Goal: Task Accomplishment & Management: Manage account settings

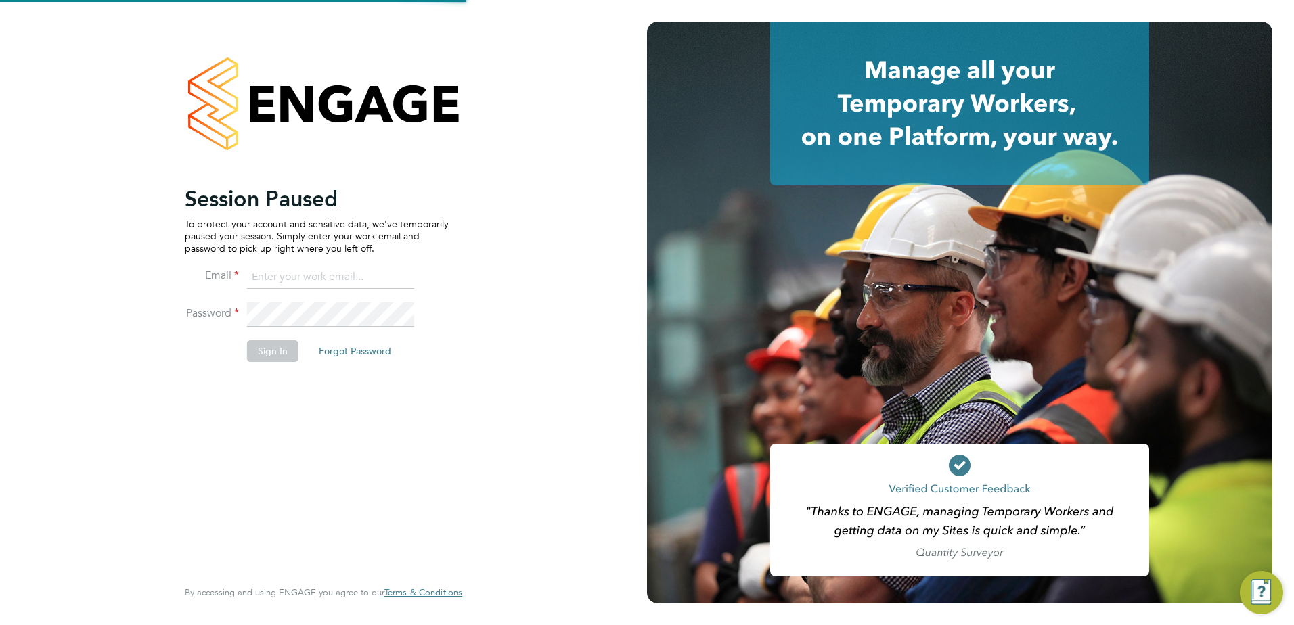
type input "mark.reece@vistry.co.uk"
click at [283, 346] on button "Sign In" at bounding box center [272, 351] width 51 height 22
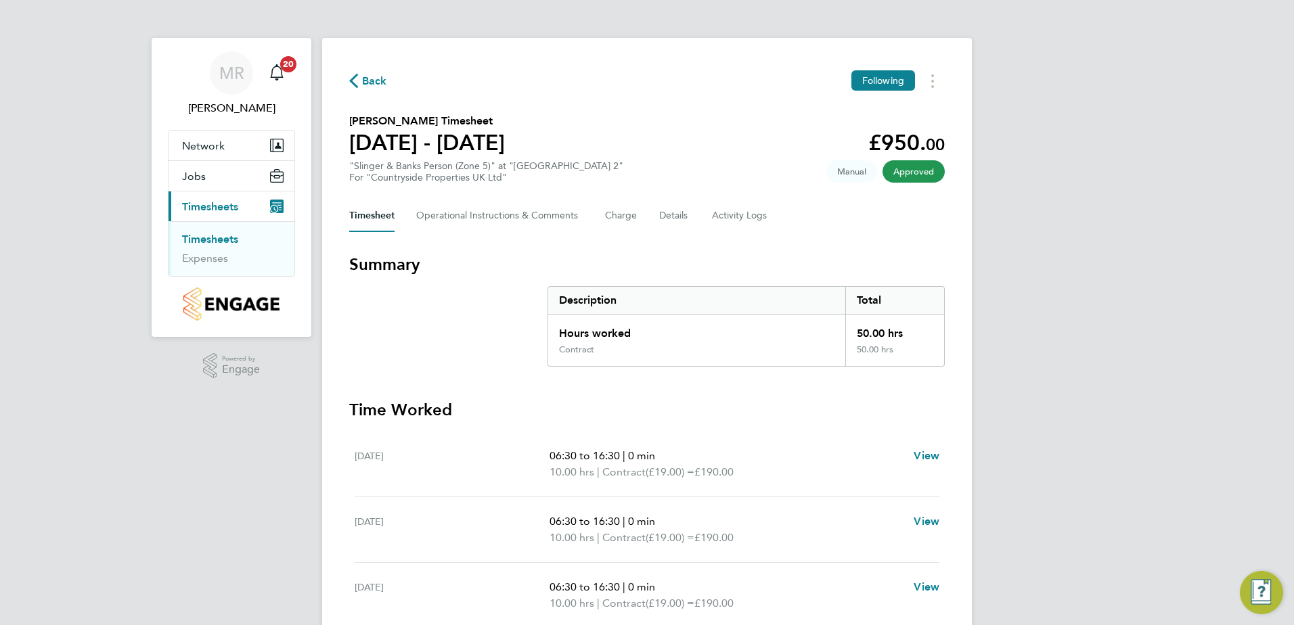
click at [212, 235] on link "Timesheets" at bounding box center [210, 239] width 56 height 13
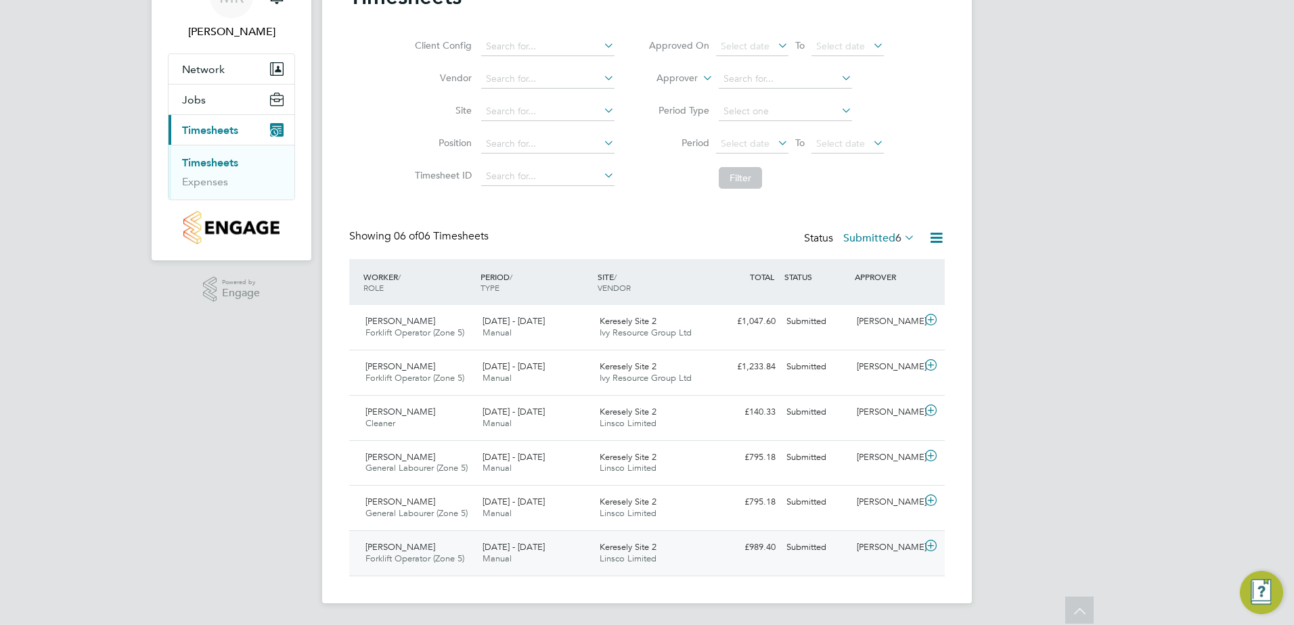
click at [936, 541] on icon at bounding box center [930, 546] width 17 height 11
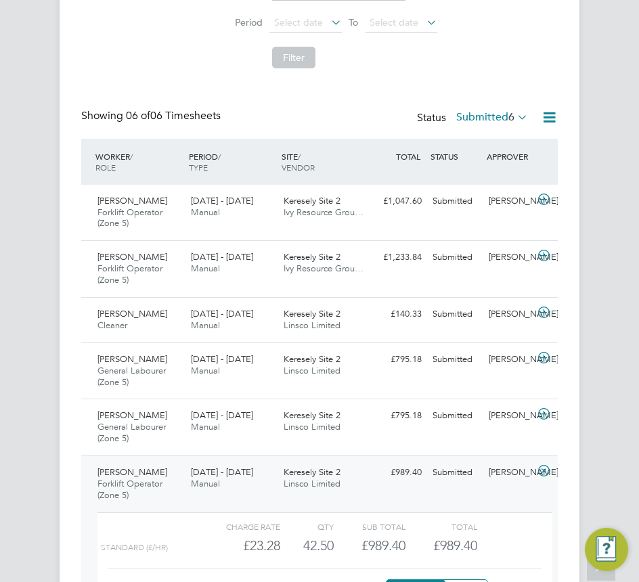
scroll to position [742, 0]
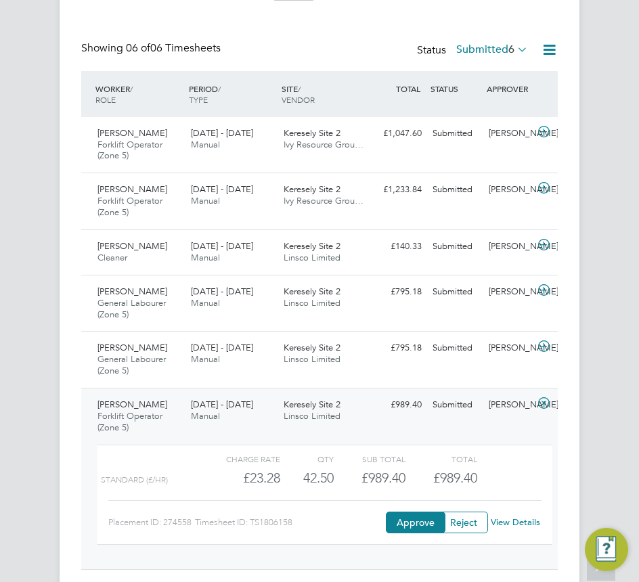
click at [536, 520] on link "View Details" at bounding box center [515, 522] width 49 height 12
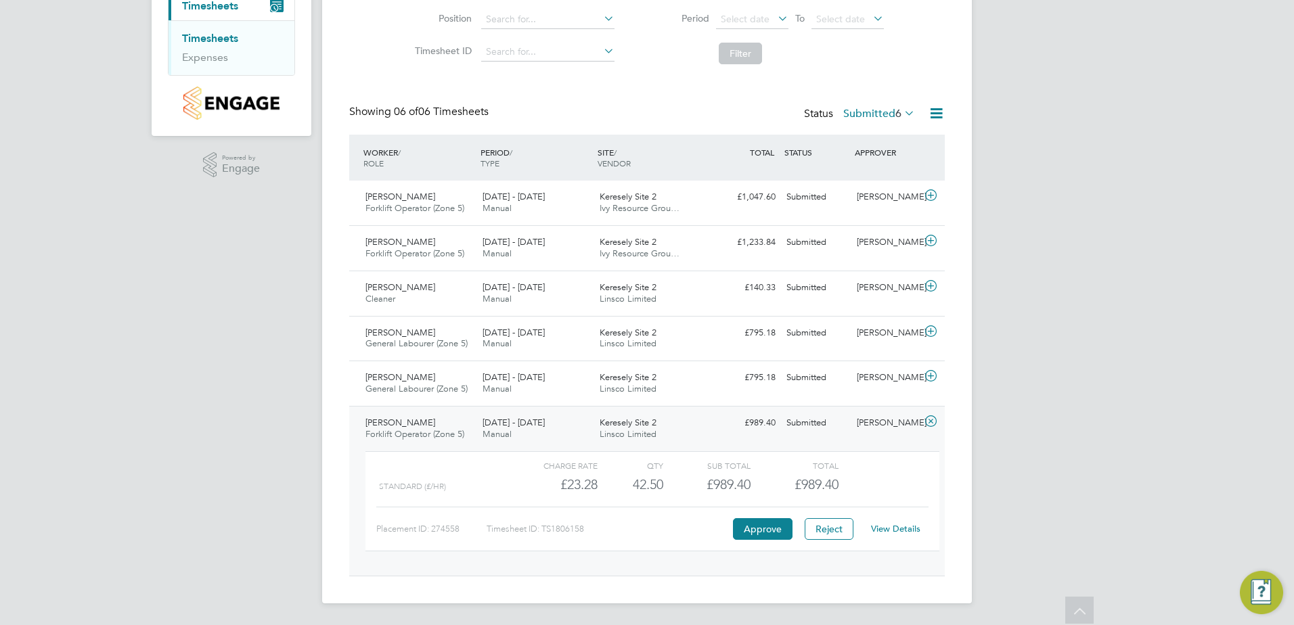
scroll to position [7, 7]
click at [931, 373] on icon at bounding box center [930, 376] width 17 height 11
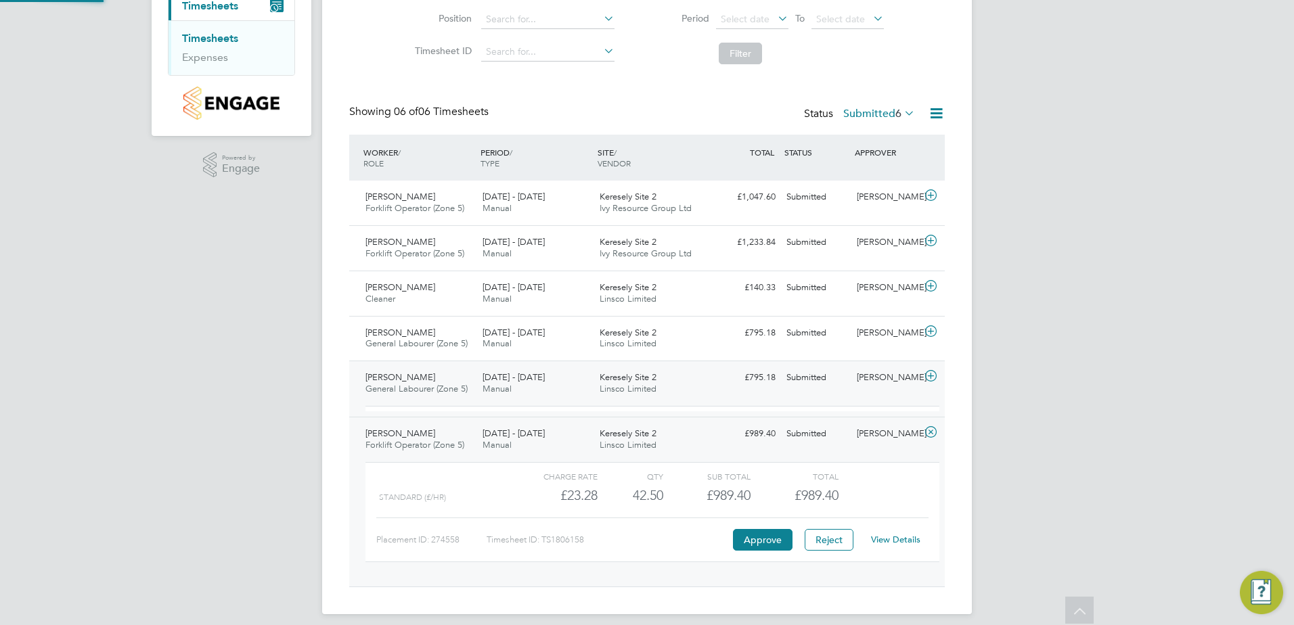
scroll to position [23, 132]
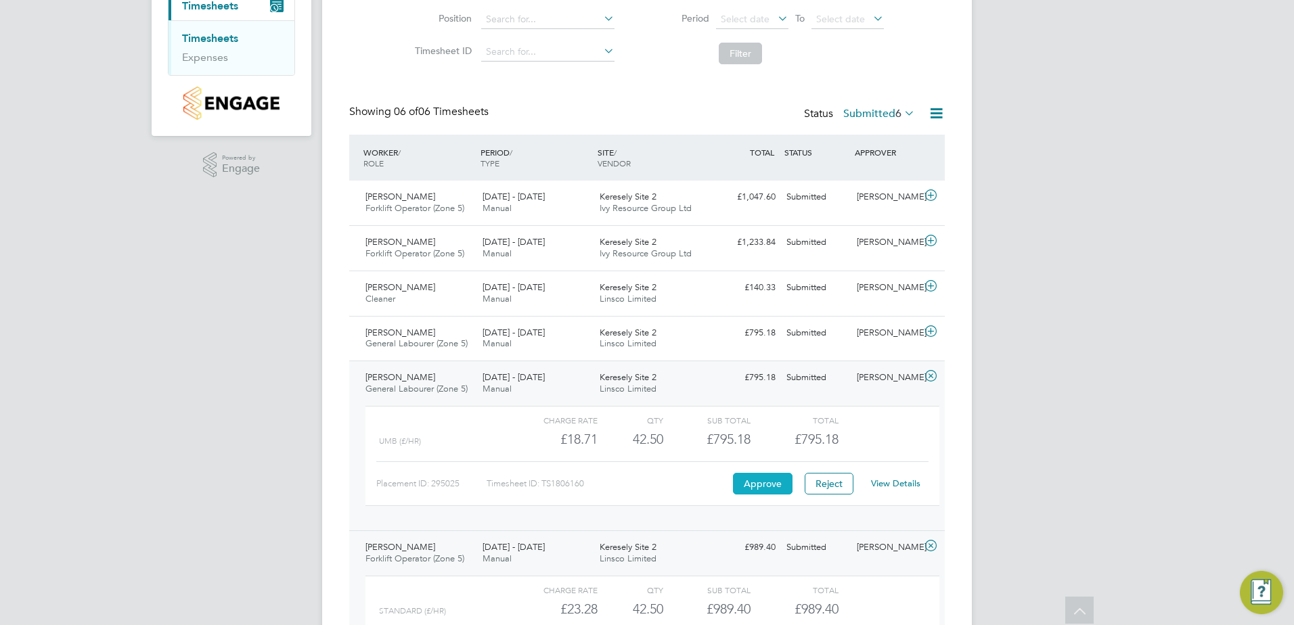
click at [742, 488] on button "Approve" at bounding box center [763, 484] width 60 height 22
click at [931, 331] on icon at bounding box center [930, 331] width 17 height 11
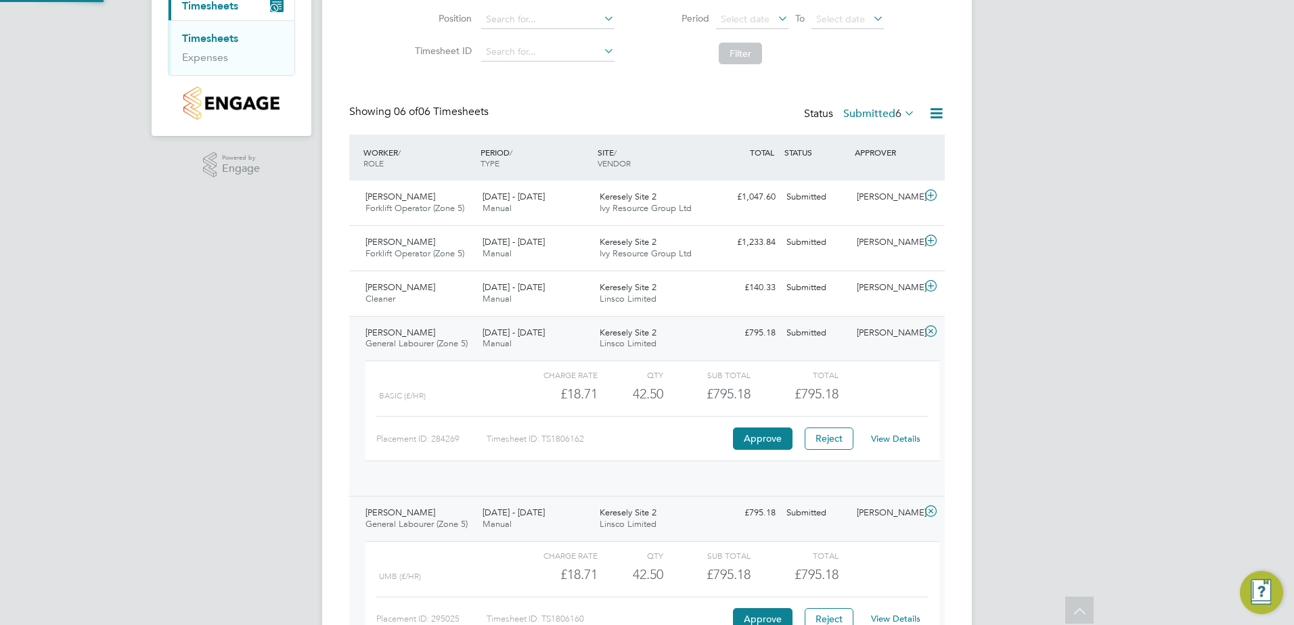
scroll to position [7, 7]
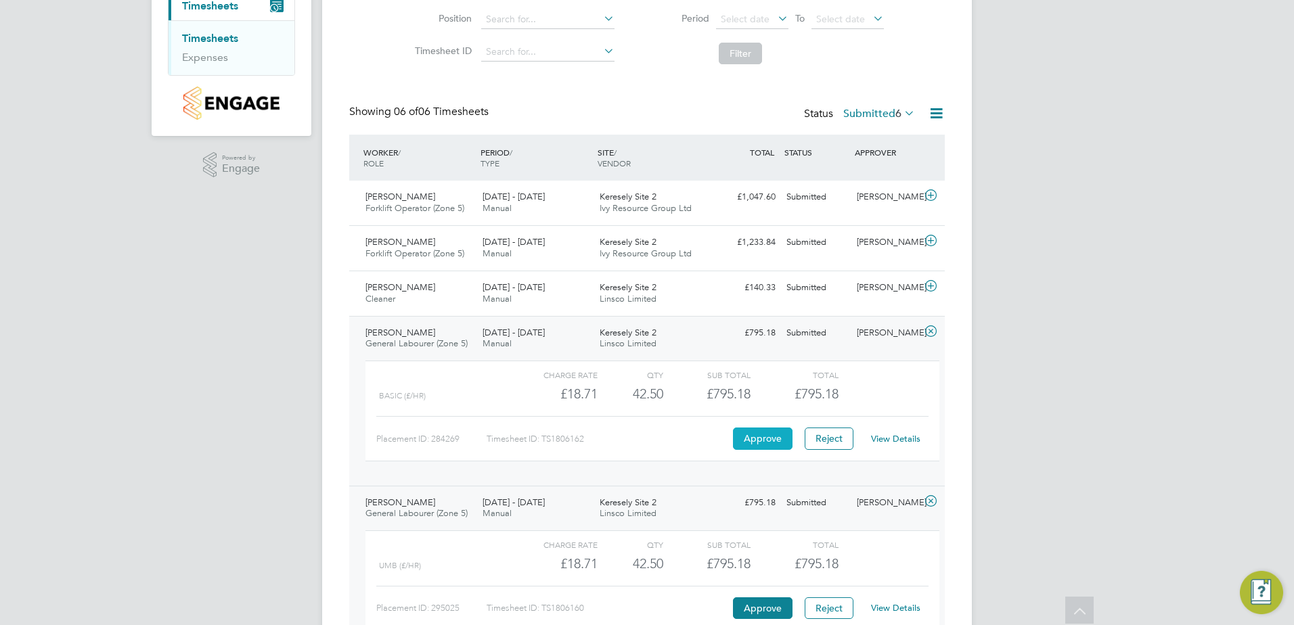
click at [748, 442] on button "Approve" at bounding box center [763, 439] width 60 height 22
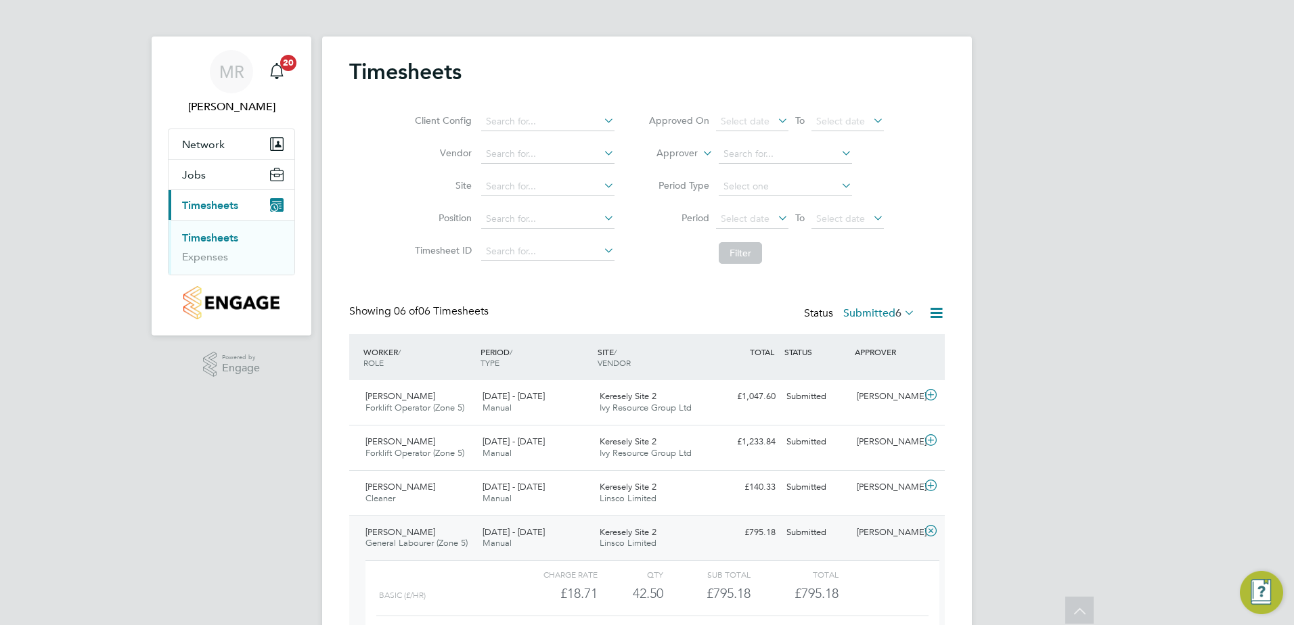
scroll to position [0, 0]
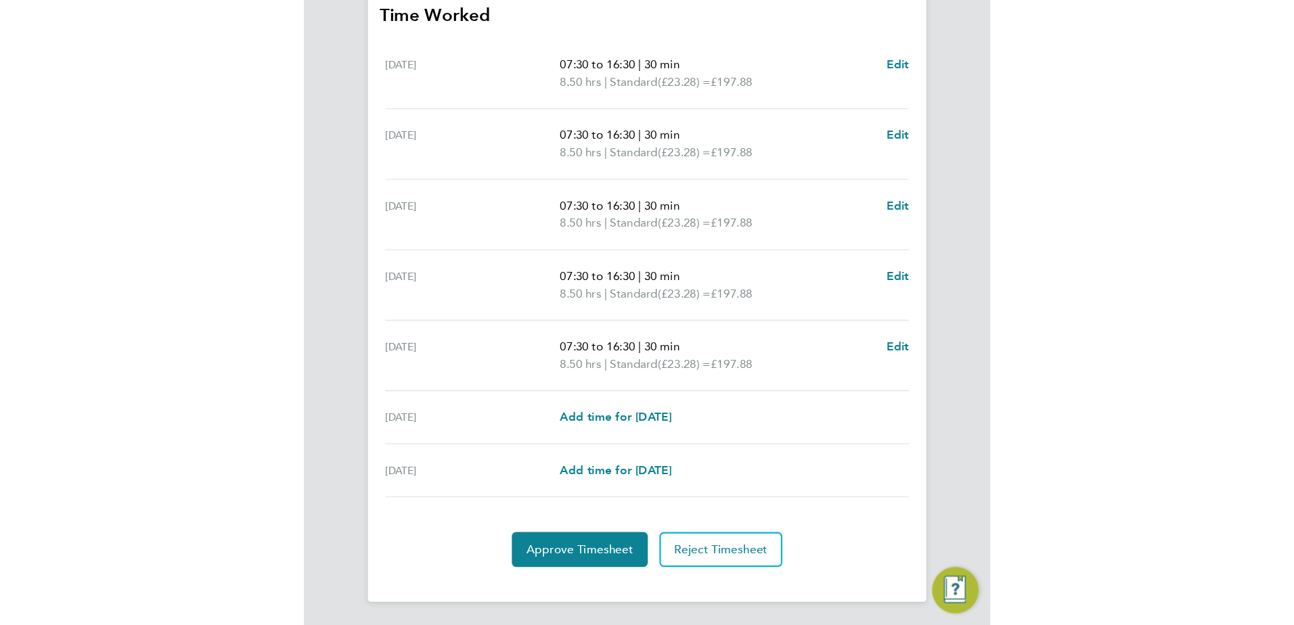
scroll to position [352, 0]
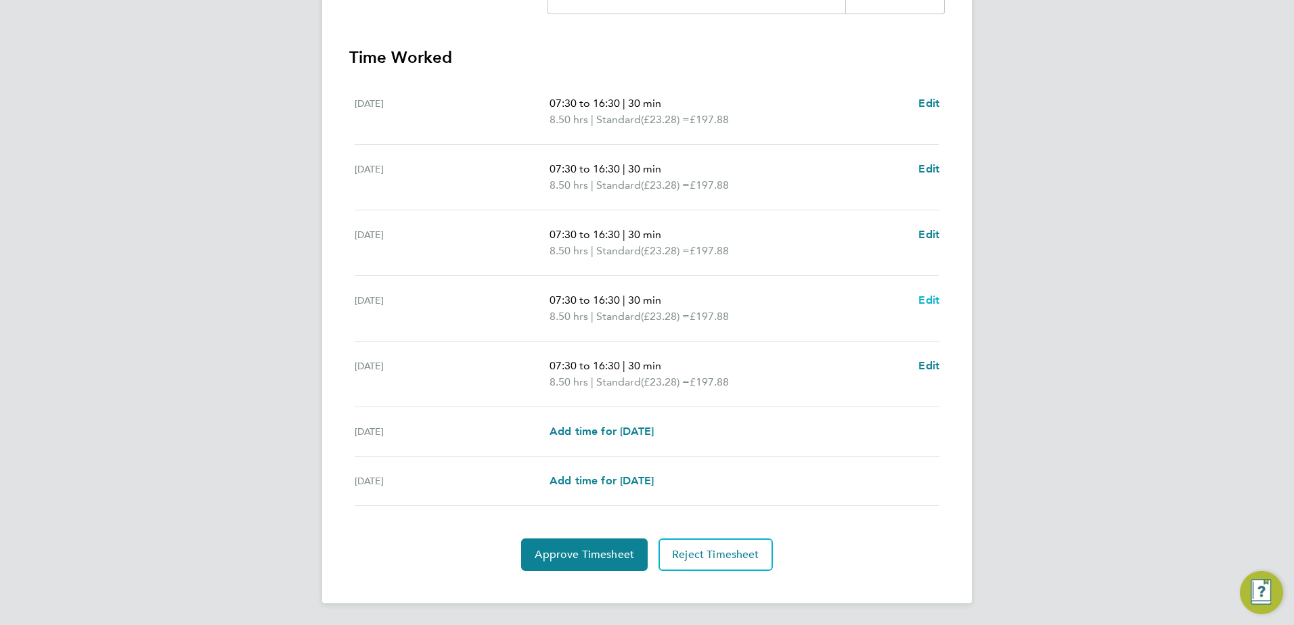
click at [638, 296] on span "Edit" at bounding box center [928, 300] width 21 height 13
select select "30"
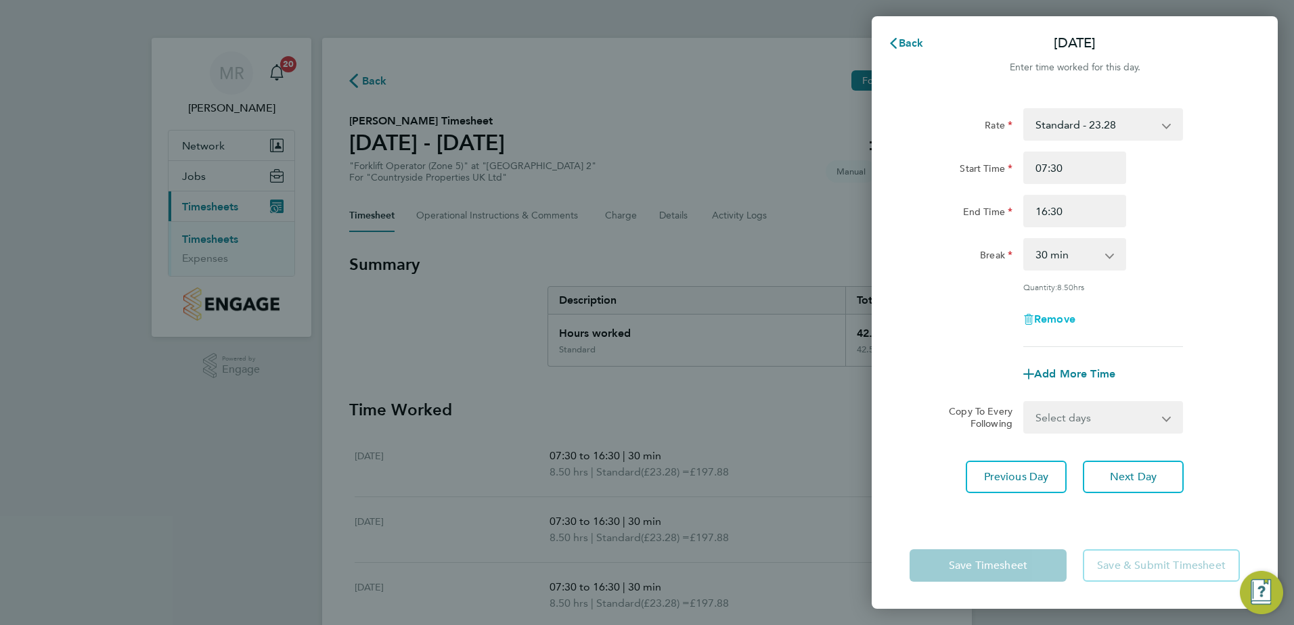
click at [638, 316] on span "Remove" at bounding box center [1054, 319] width 41 height 13
select select "null"
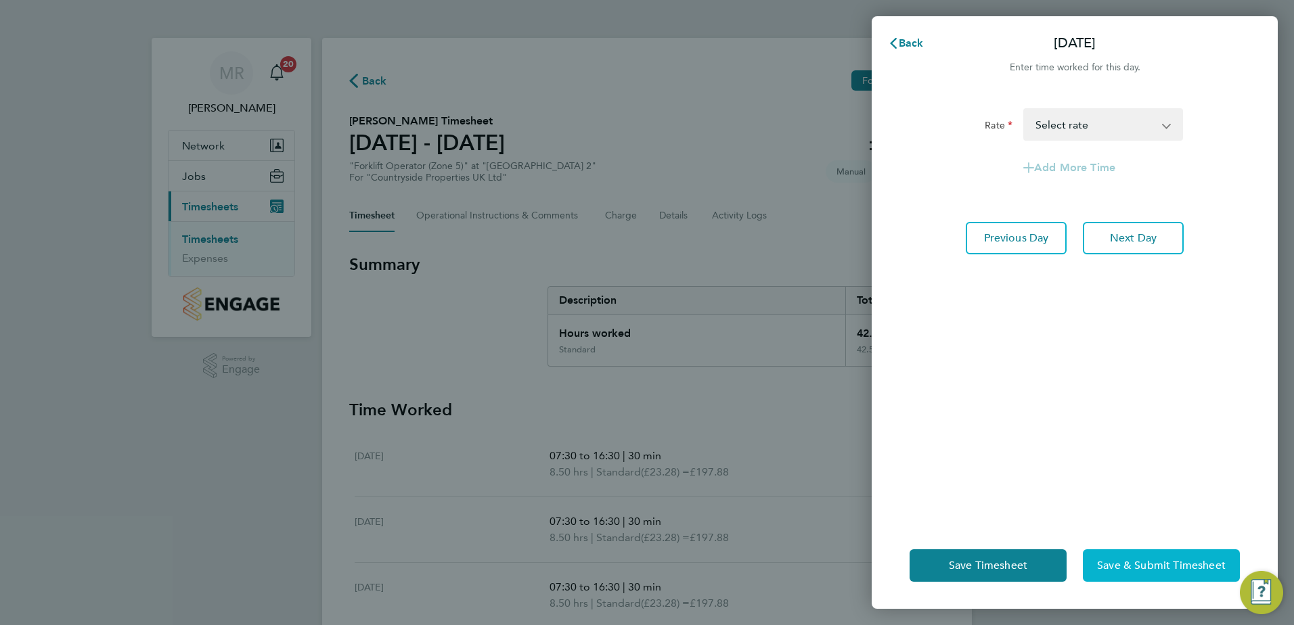
click at [638, 572] on span "Save & Submit Timesheet" at bounding box center [1161, 566] width 129 height 14
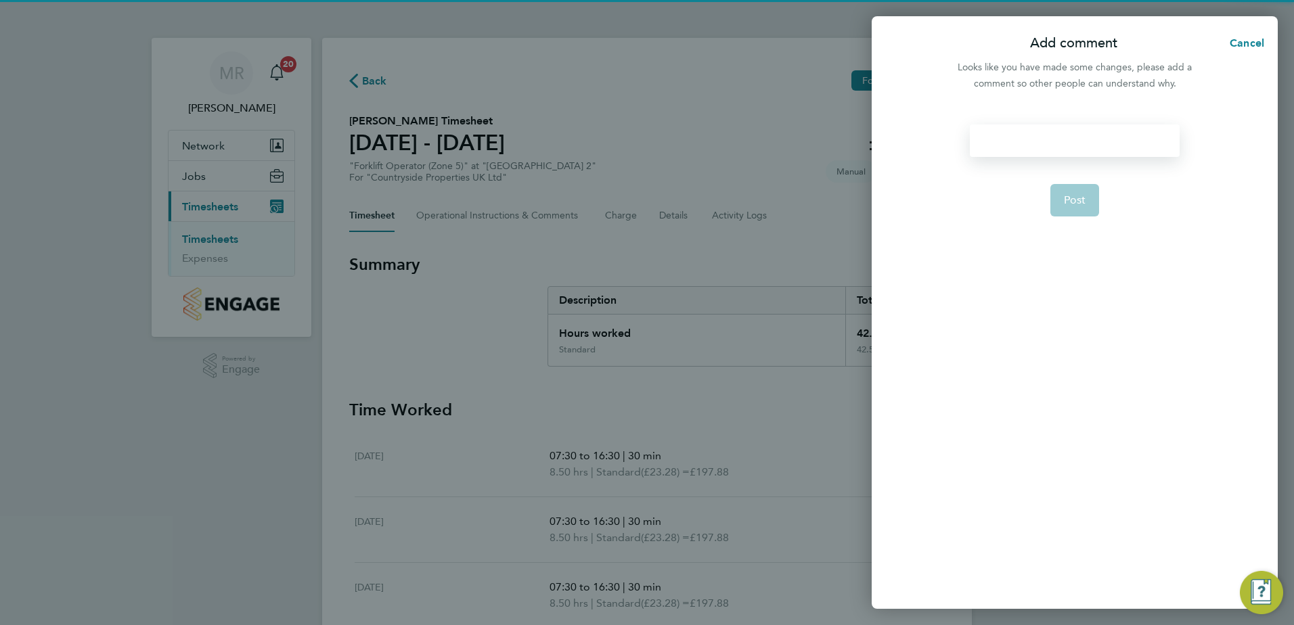
click at [638, 137] on div at bounding box center [1074, 140] width 209 height 32
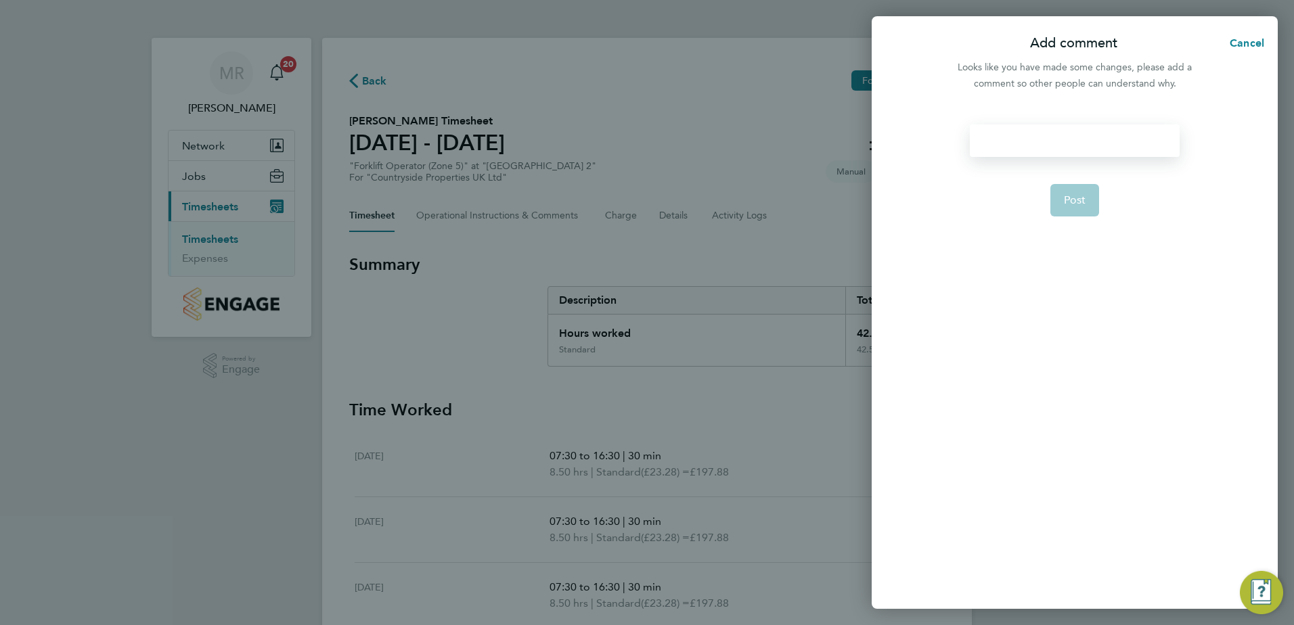
click at [638, 141] on div at bounding box center [1074, 140] width 209 height 32
drag, startPoint x: 1083, startPoint y: 195, endPoint x: 1074, endPoint y: 207, distance: 15.0
click at [638, 196] on span "Post" at bounding box center [1075, 200] width 22 height 14
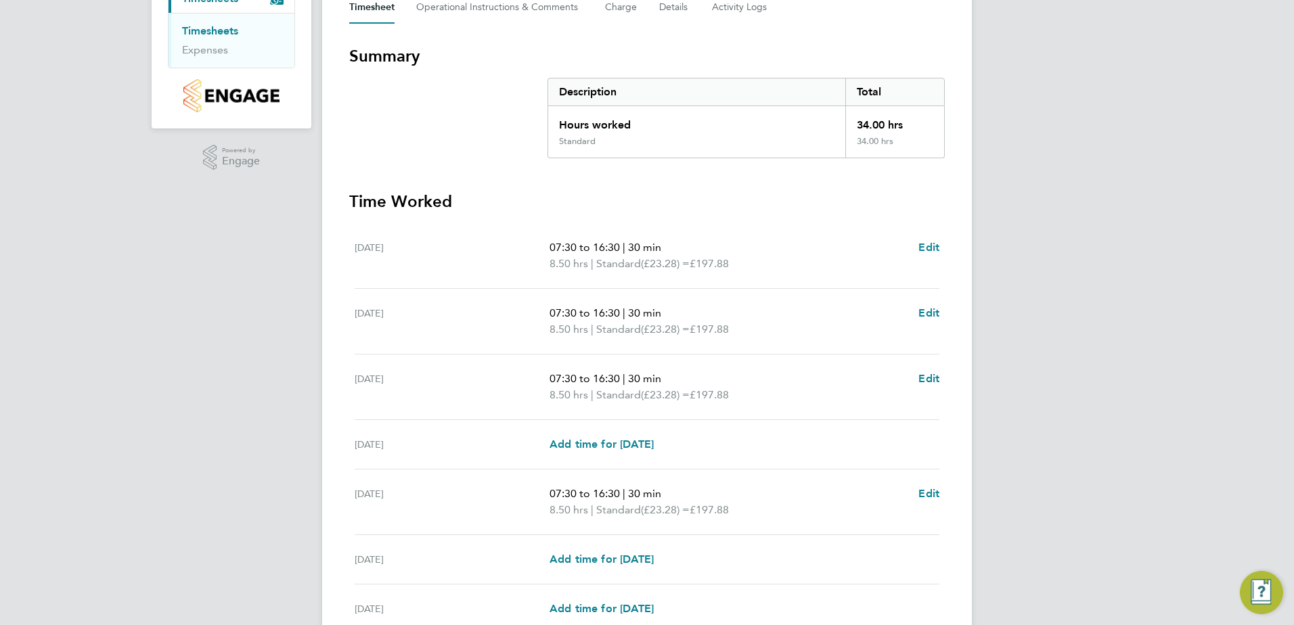
scroll to position [336, 0]
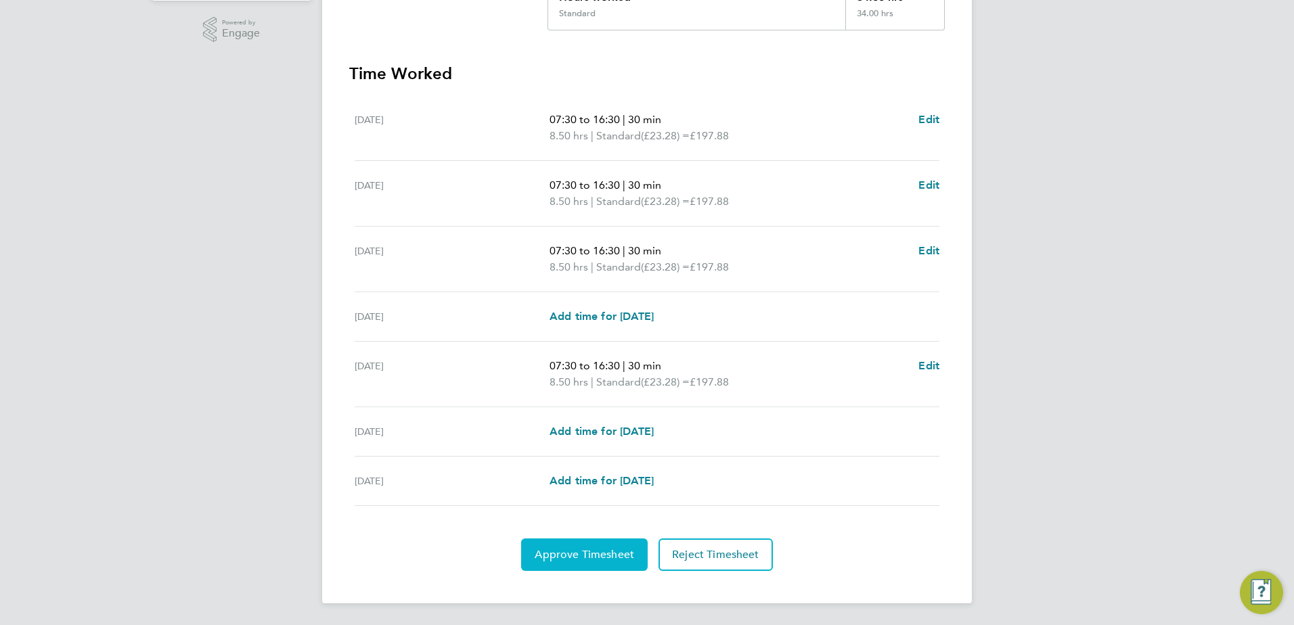
click at [560, 562] on button "Approve Timesheet" at bounding box center [584, 555] width 127 height 32
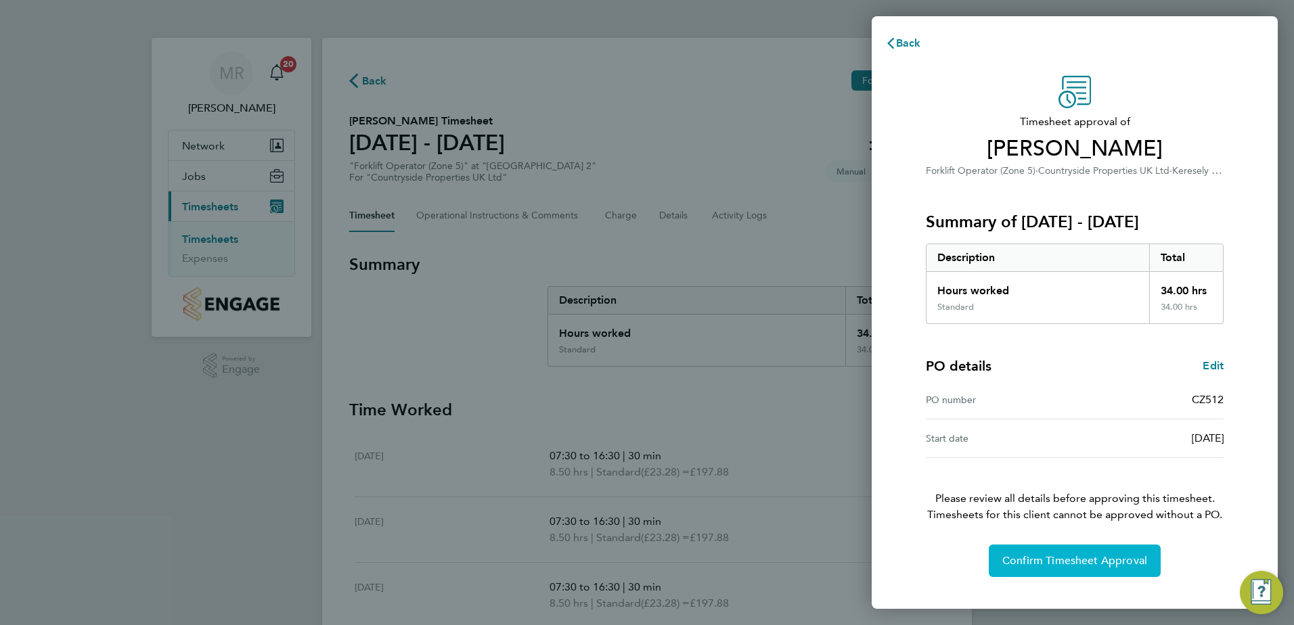
click at [638, 562] on span "Confirm Timesheet Approval" at bounding box center [1074, 561] width 145 height 14
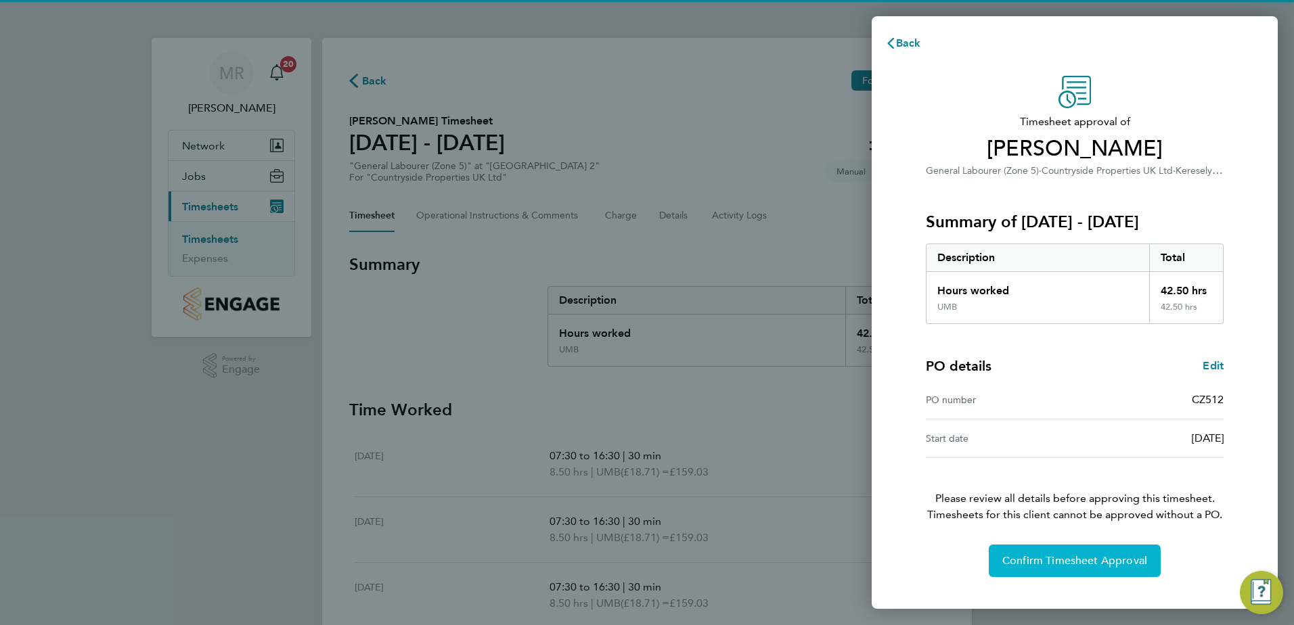
click at [1015, 568] on button "Confirm Timesheet Approval" at bounding box center [1074, 561] width 172 height 32
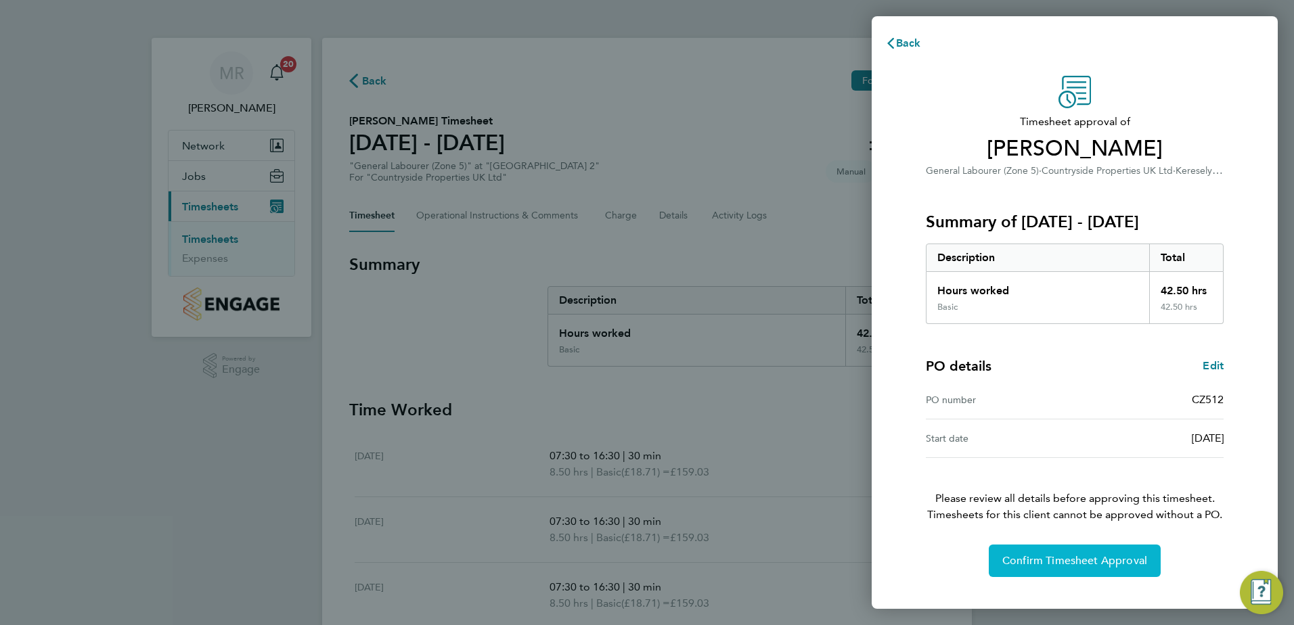
click at [1048, 564] on span "Confirm Timesheet Approval" at bounding box center [1074, 561] width 145 height 14
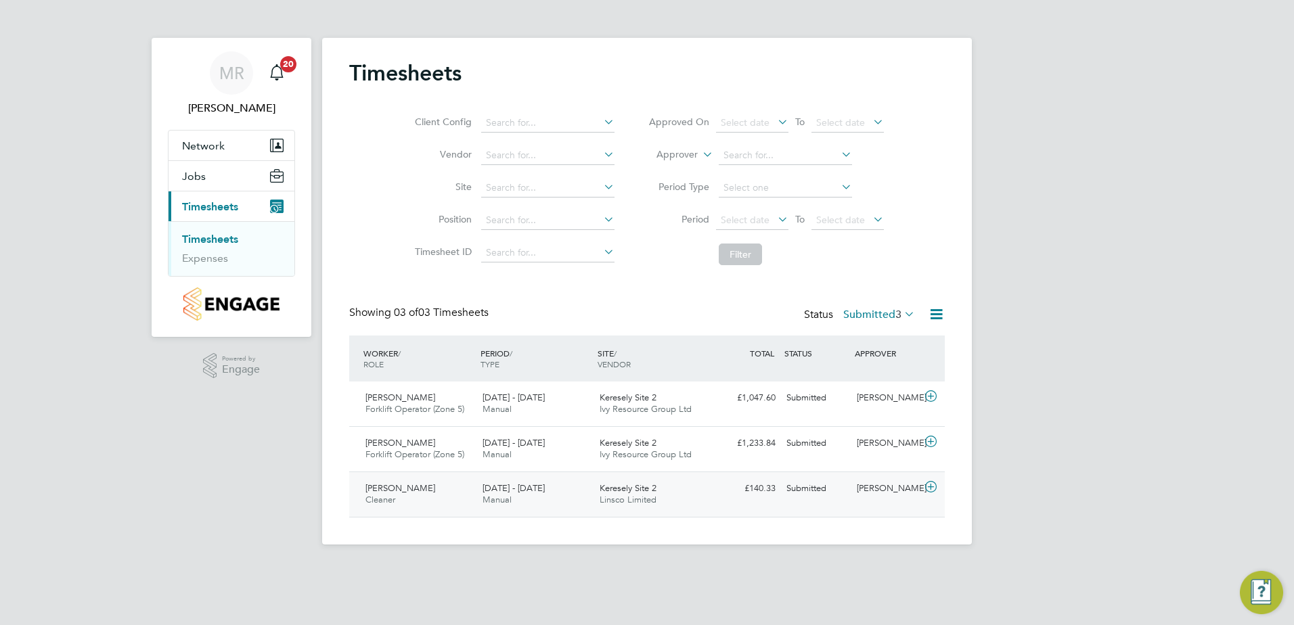
click at [932, 484] on icon at bounding box center [930, 487] width 17 height 11
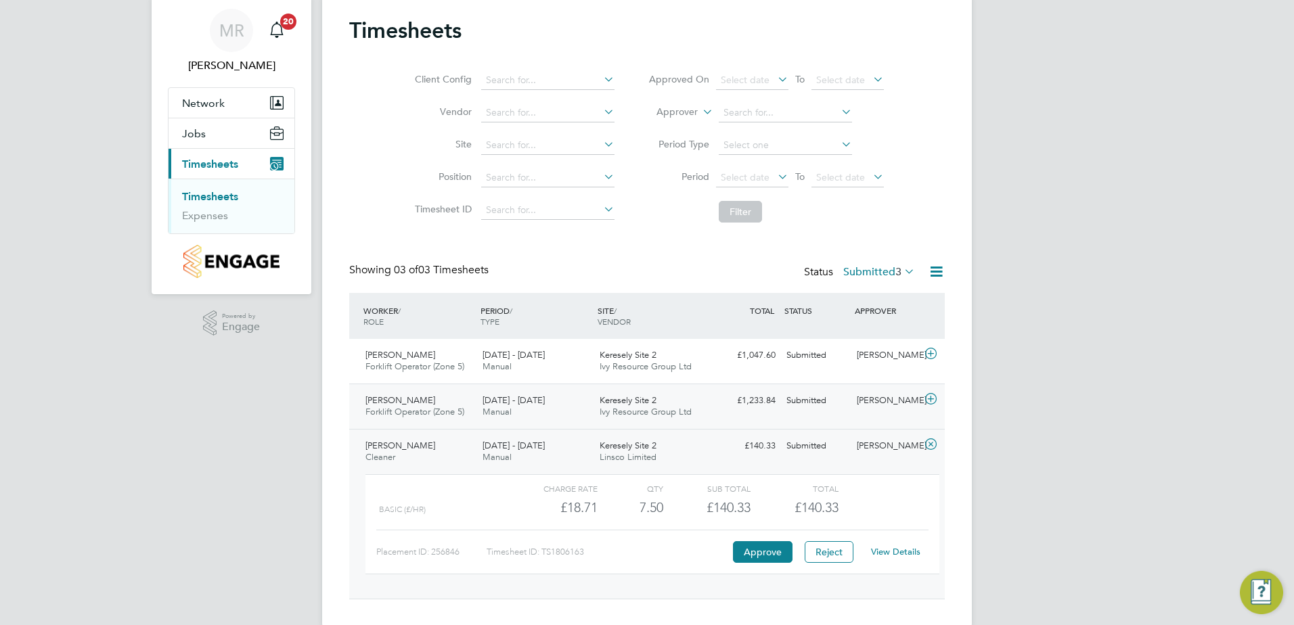
scroll to position [66, 0]
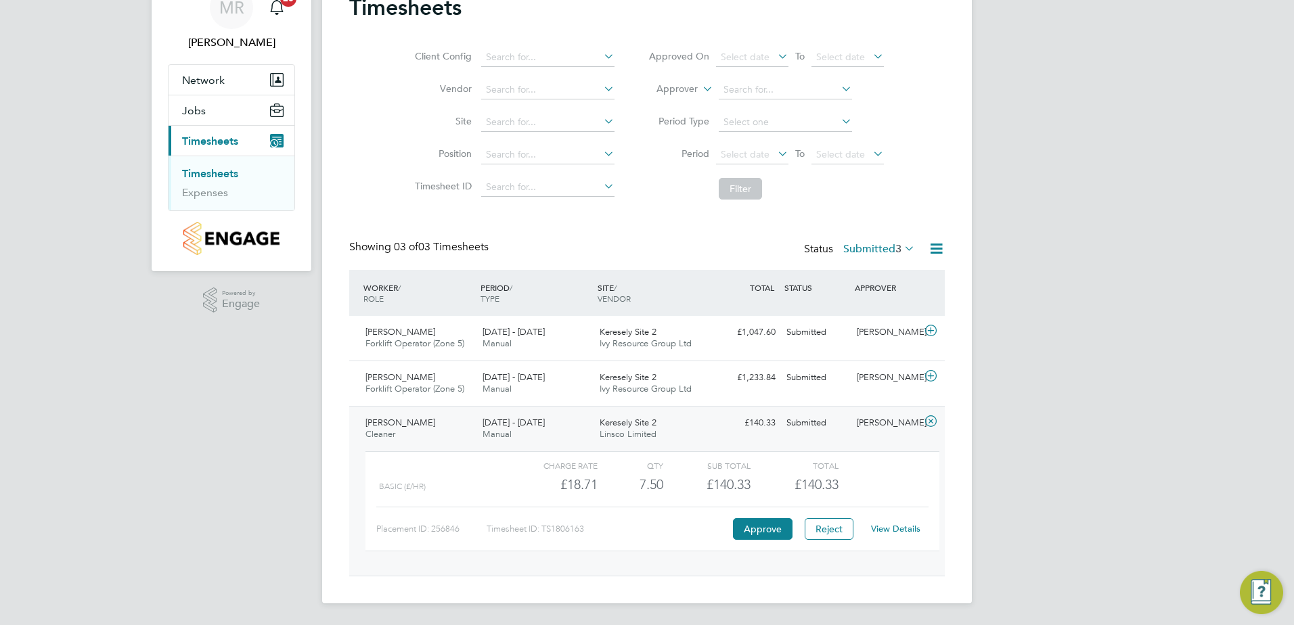
click at [892, 529] on link "View Details" at bounding box center [895, 529] width 49 height 12
click at [932, 371] on icon at bounding box center [930, 376] width 17 height 11
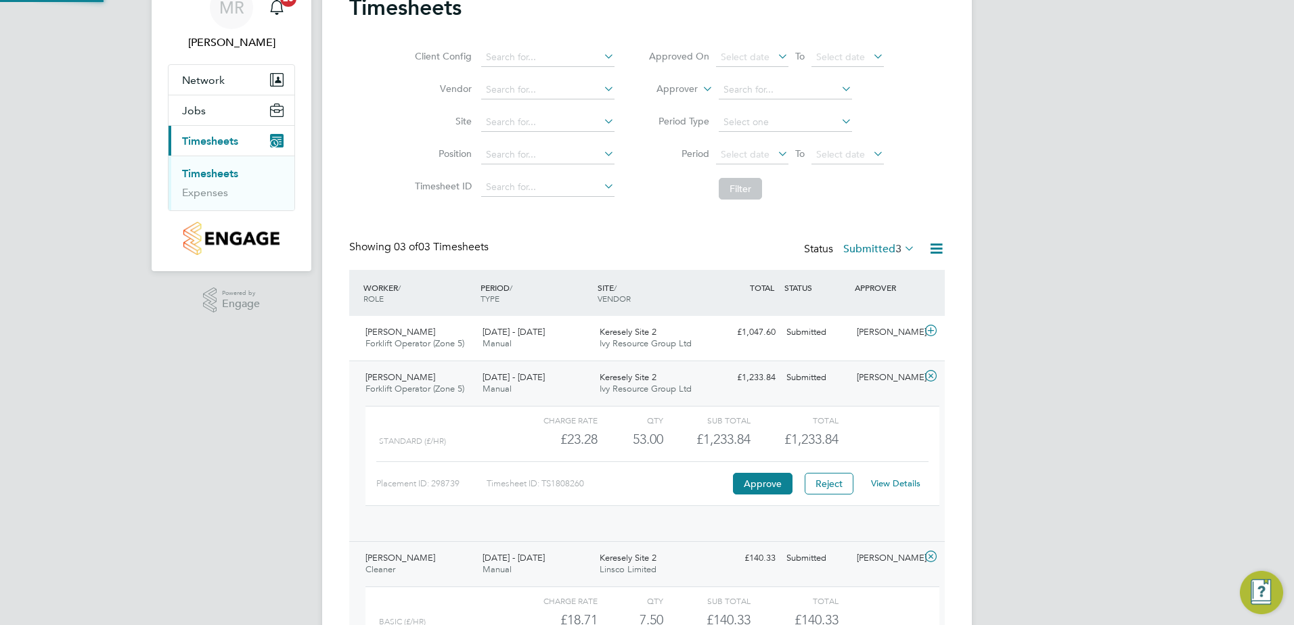
scroll to position [23, 132]
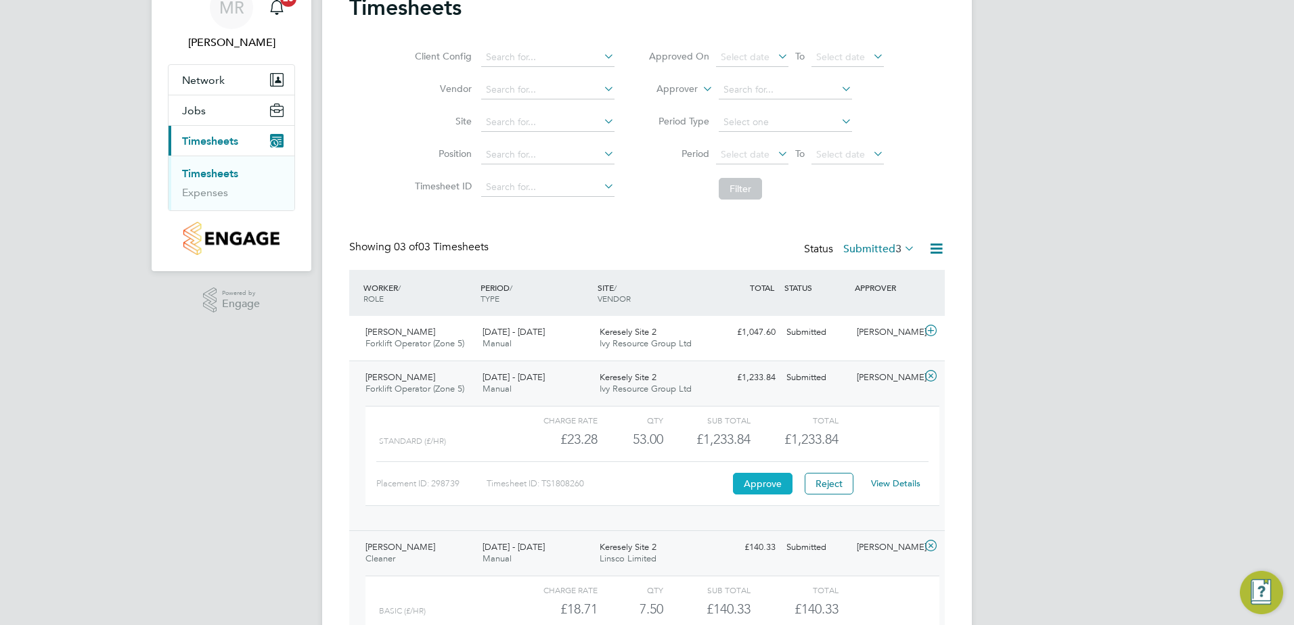
click at [781, 484] on button "Approve" at bounding box center [763, 484] width 60 height 22
click at [932, 334] on icon at bounding box center [930, 330] width 17 height 11
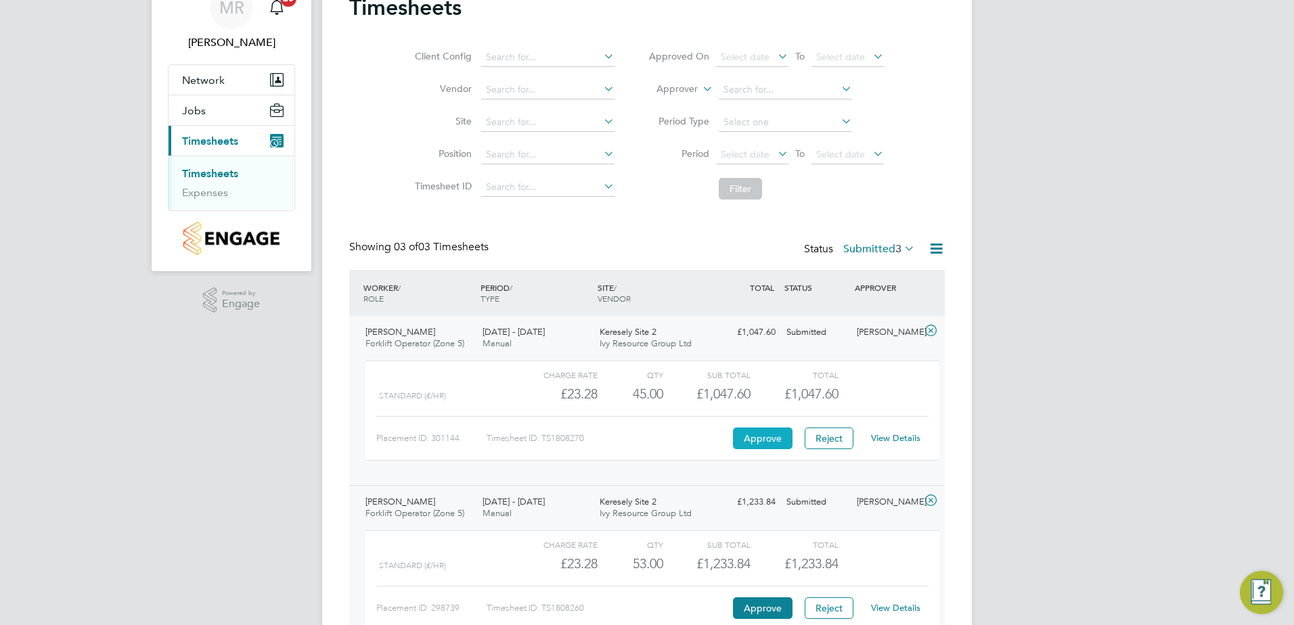
click at [767, 445] on button "Approve" at bounding box center [763, 439] width 60 height 22
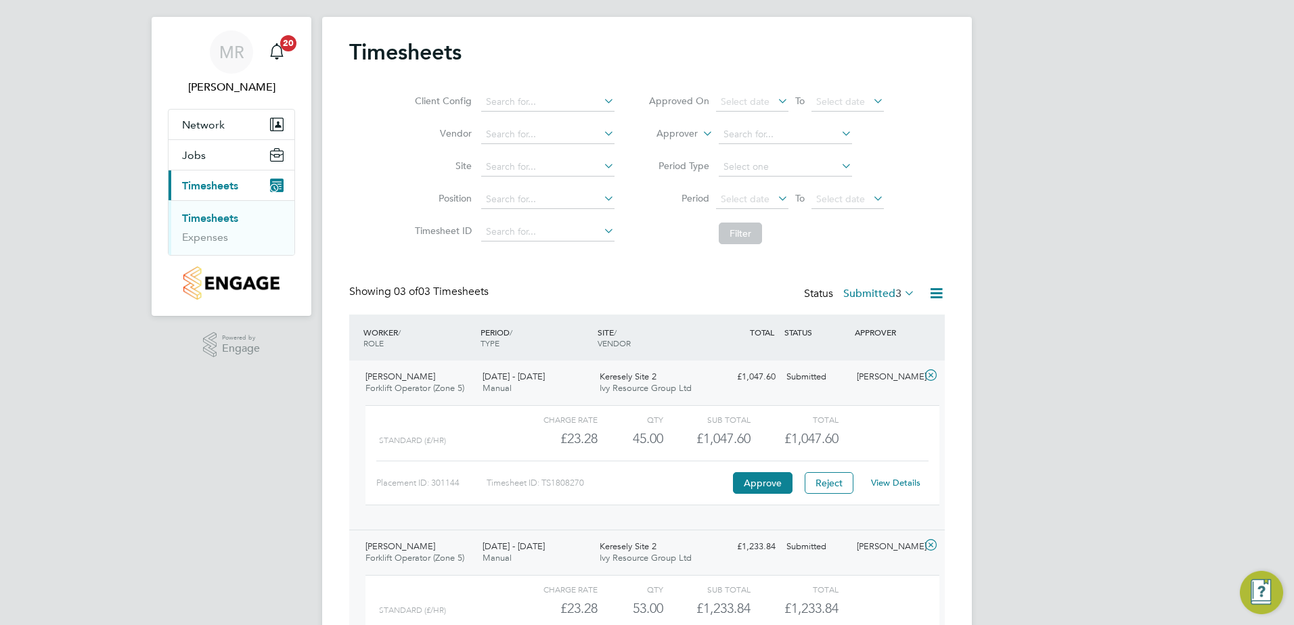
scroll to position [0, 0]
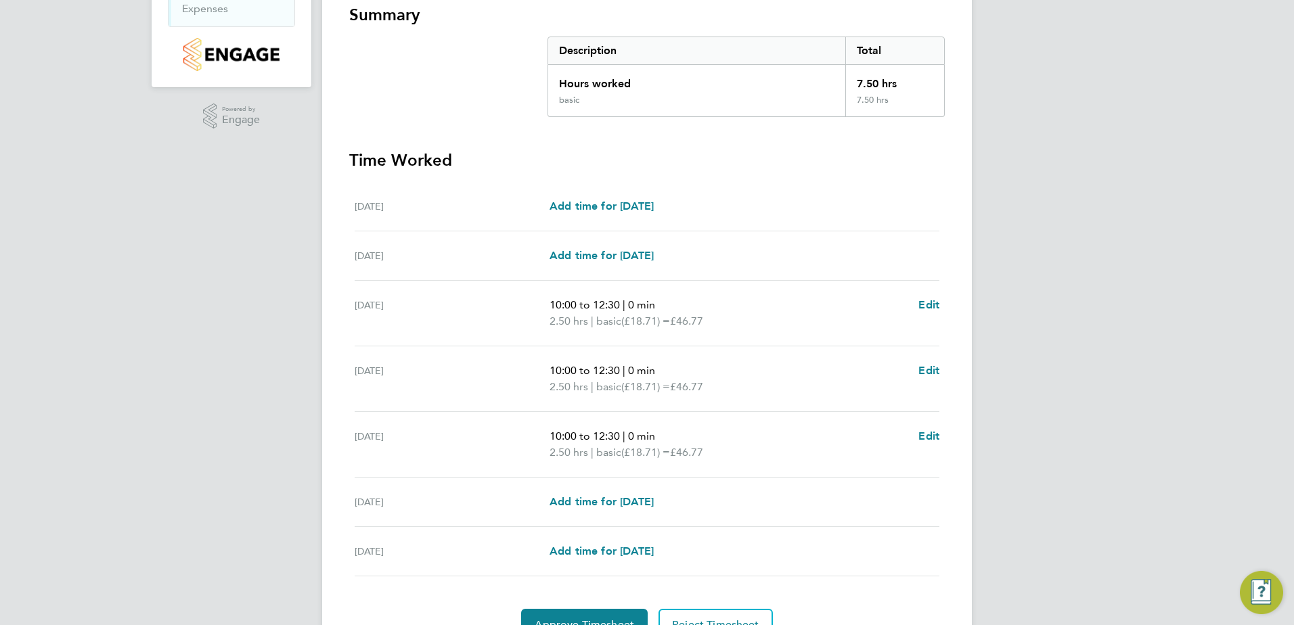
scroll to position [320, 0]
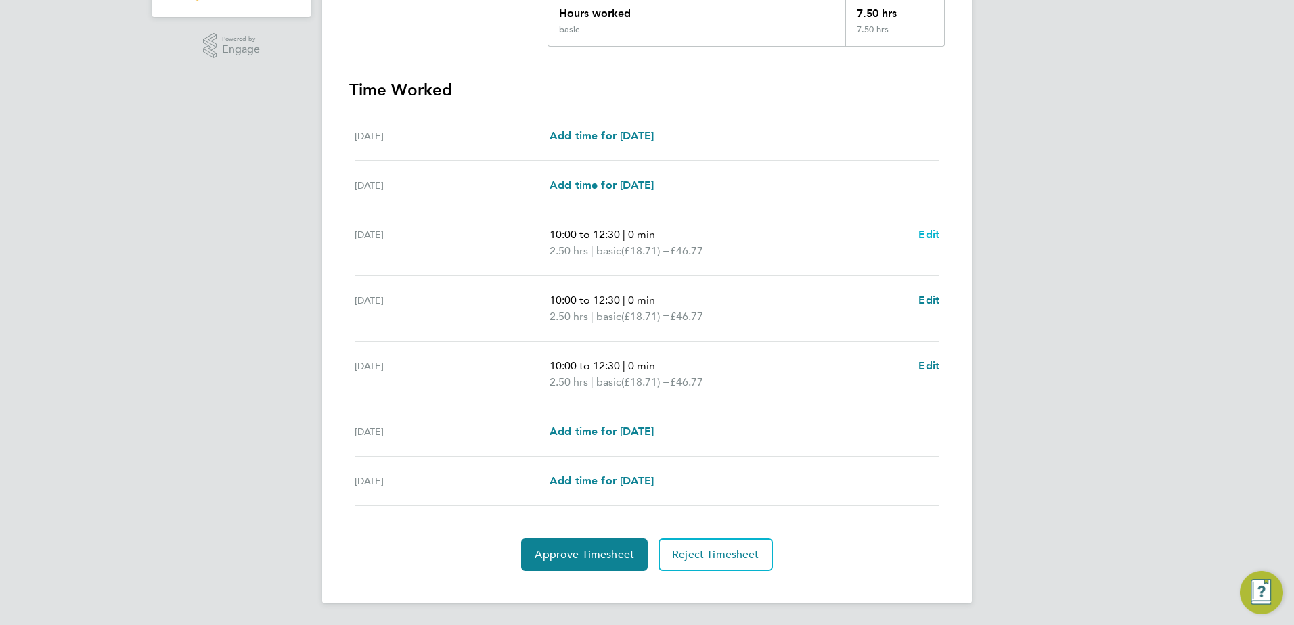
click at [930, 234] on span "Edit" at bounding box center [928, 234] width 21 height 13
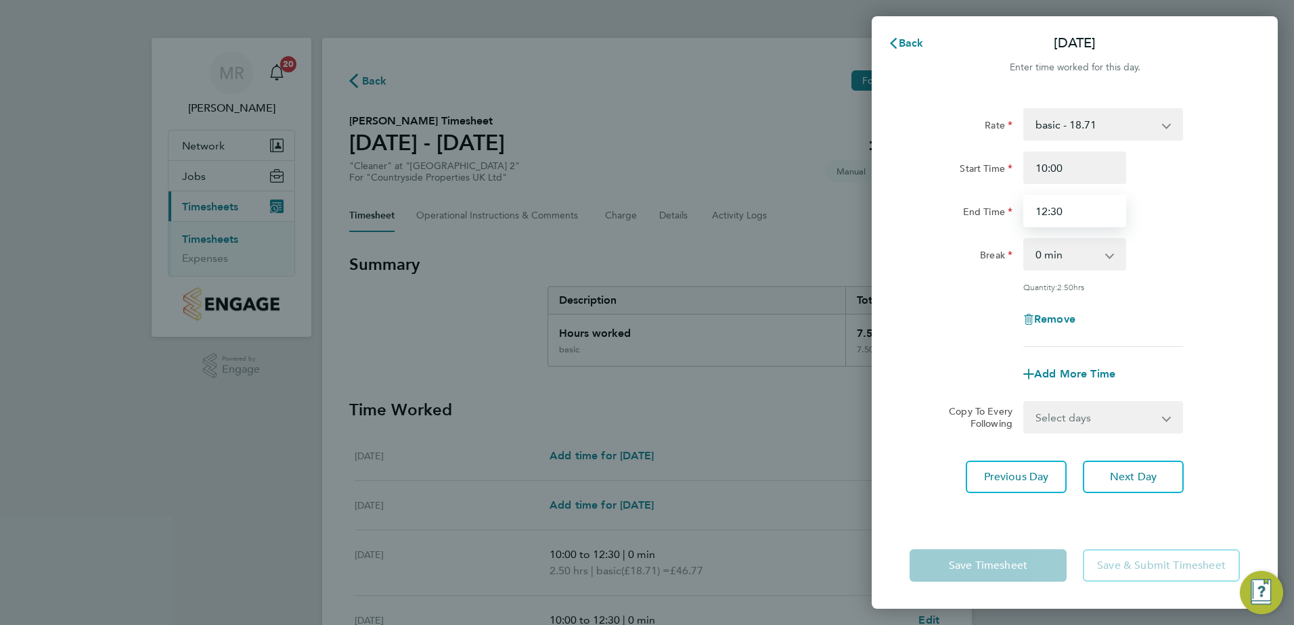
click at [1065, 210] on input "12:30" at bounding box center [1074, 211] width 103 height 32
click at [1045, 212] on input "12:30" at bounding box center [1074, 211] width 103 height 32
type input "14:30"
click at [1126, 471] on span "Next Day" at bounding box center [1133, 477] width 47 height 14
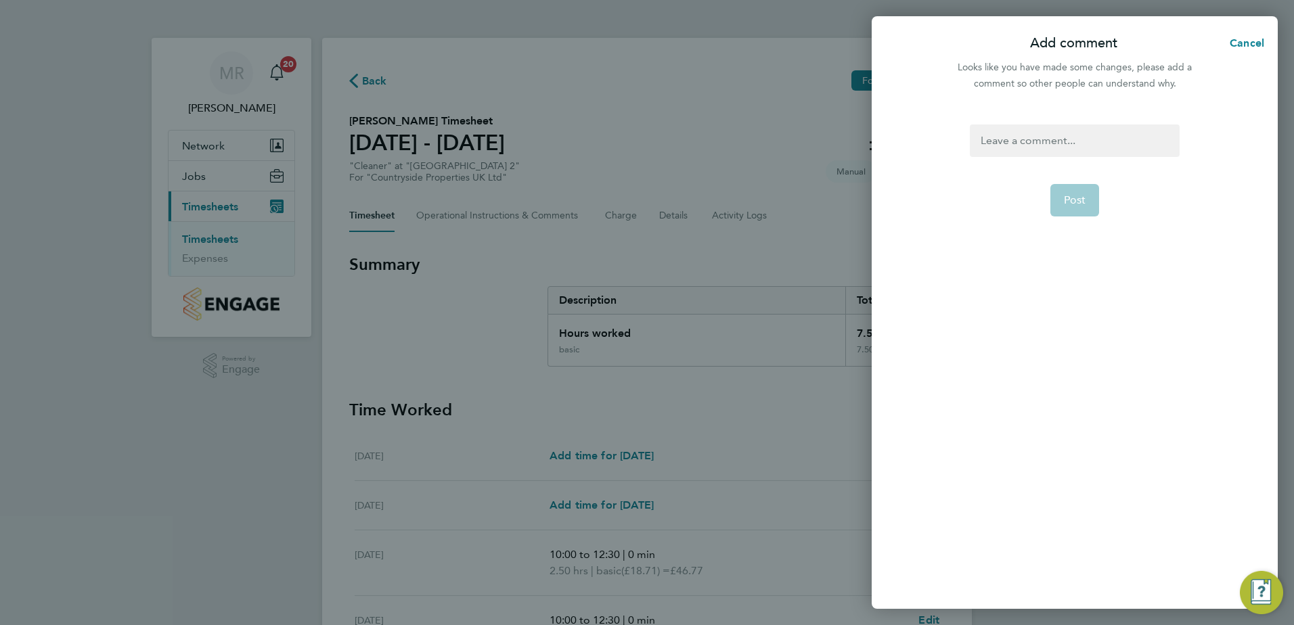
click at [1008, 143] on div at bounding box center [1074, 140] width 209 height 32
click at [1024, 139] on div at bounding box center [1074, 140] width 209 height 32
click at [1066, 202] on span "Post" at bounding box center [1075, 200] width 22 height 14
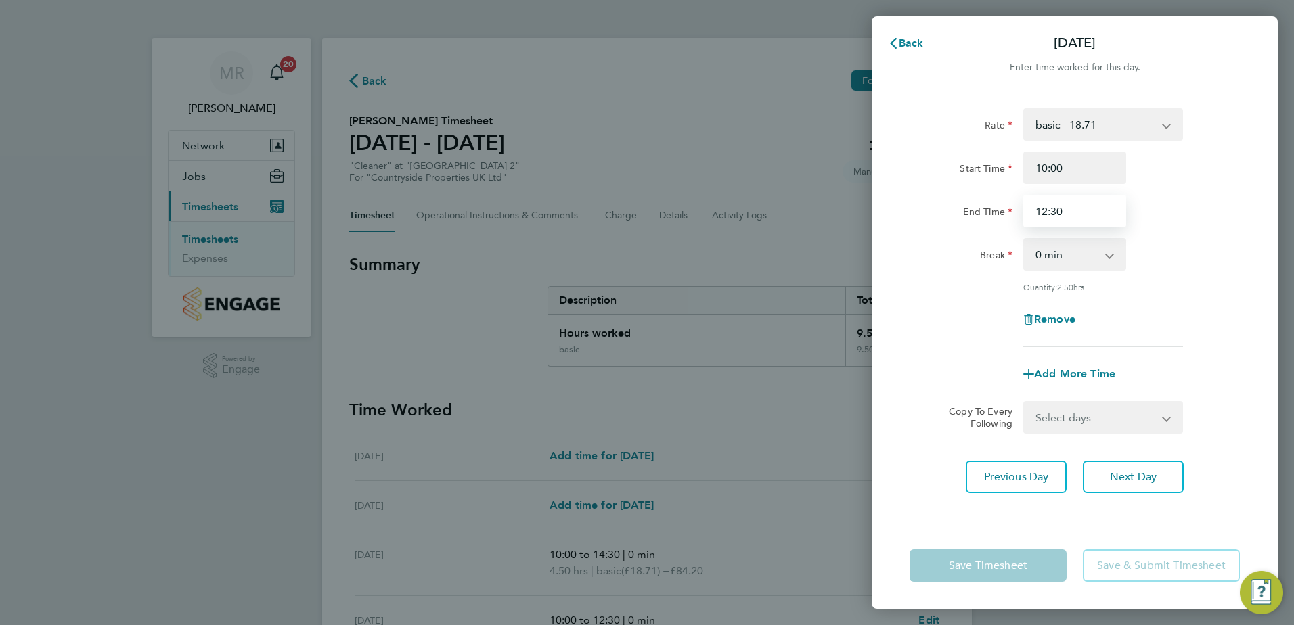
click at [1046, 212] on input "12:30" at bounding box center [1074, 211] width 103 height 32
type input "14:30"
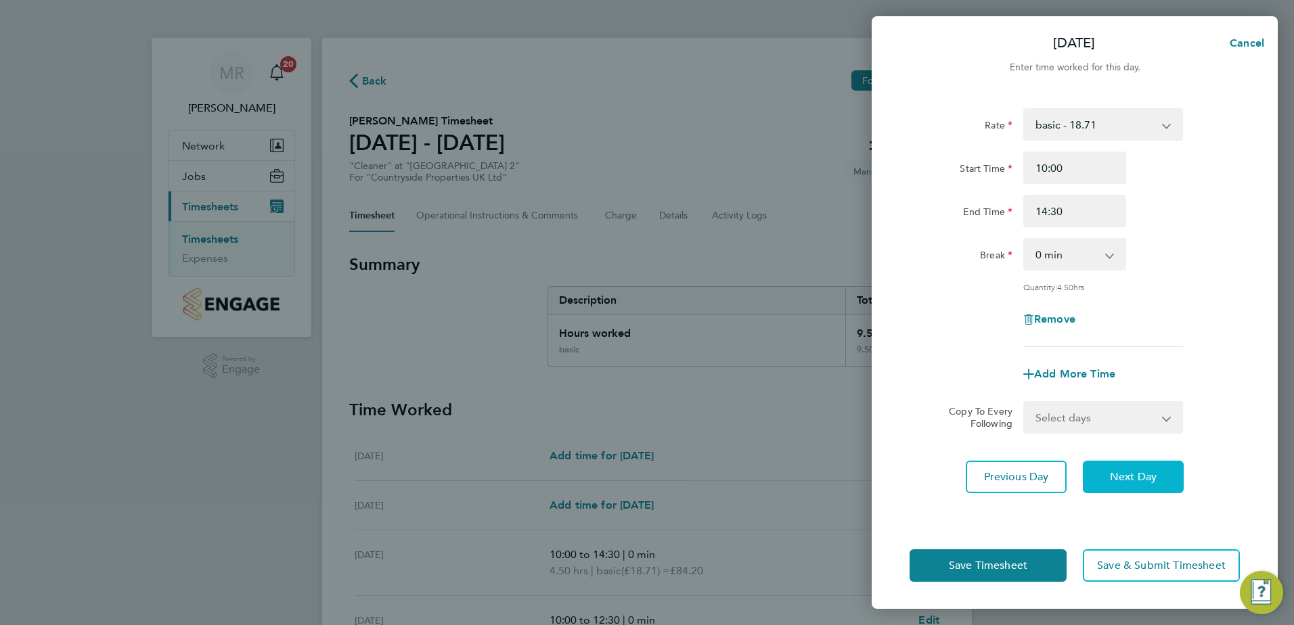
click at [1125, 470] on span "Next Day" at bounding box center [1133, 477] width 47 height 14
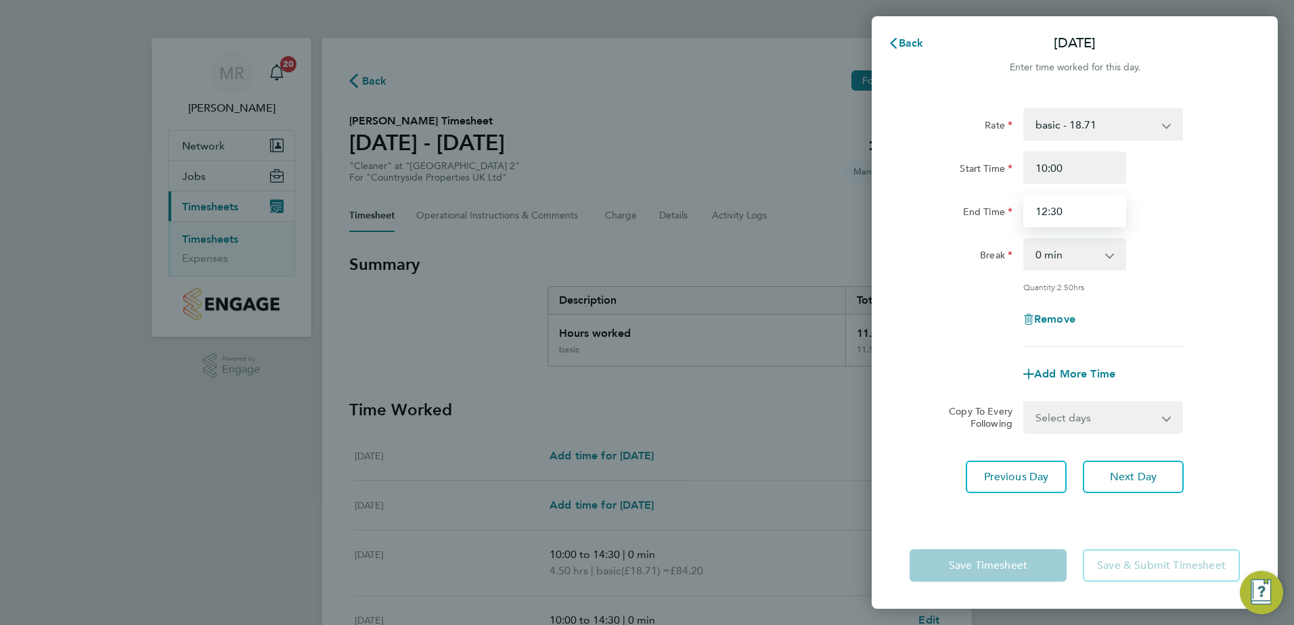
click at [1047, 208] on input "12:30" at bounding box center [1074, 211] width 103 height 32
type input "13:00"
click at [1041, 560] on app-form-button "Save Timesheet" at bounding box center [991, 565] width 165 height 32
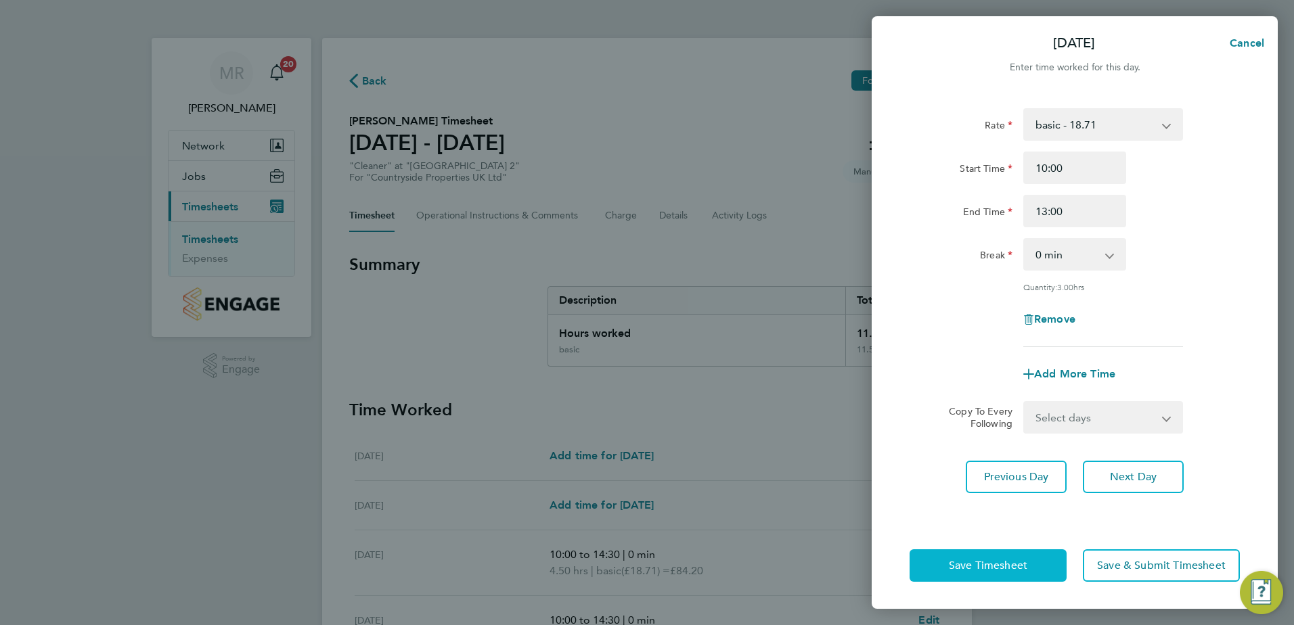
click at [1023, 571] on span "Save Timesheet" at bounding box center [988, 566] width 78 height 14
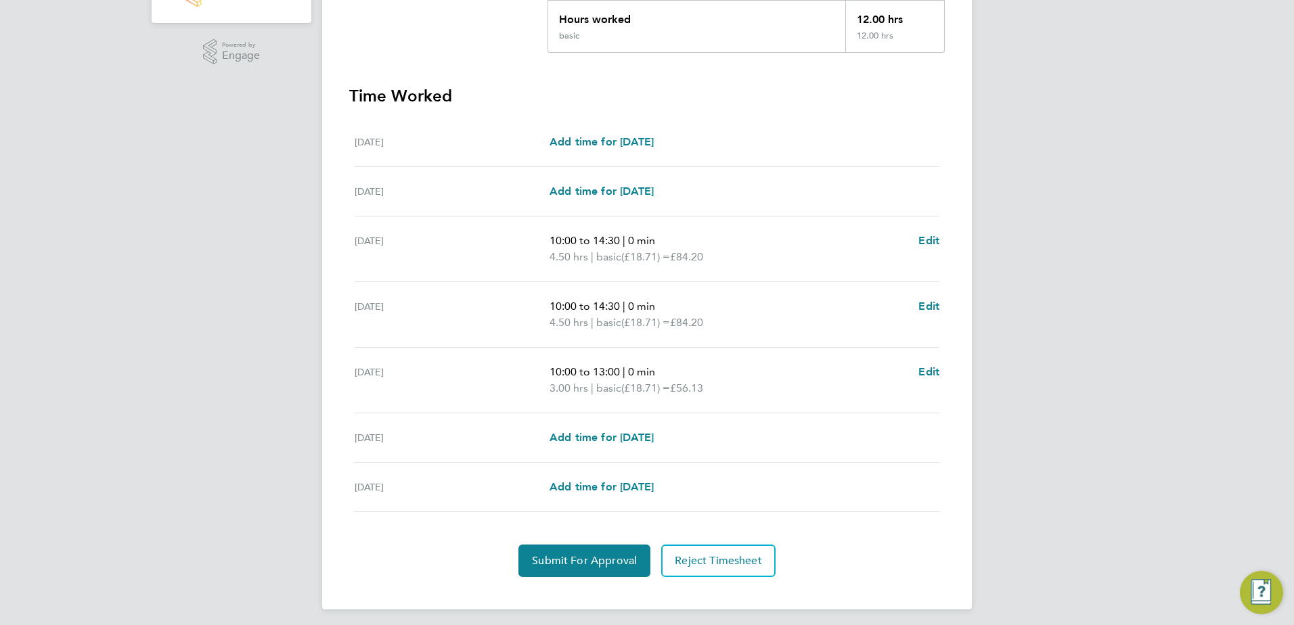
scroll to position [320, 0]
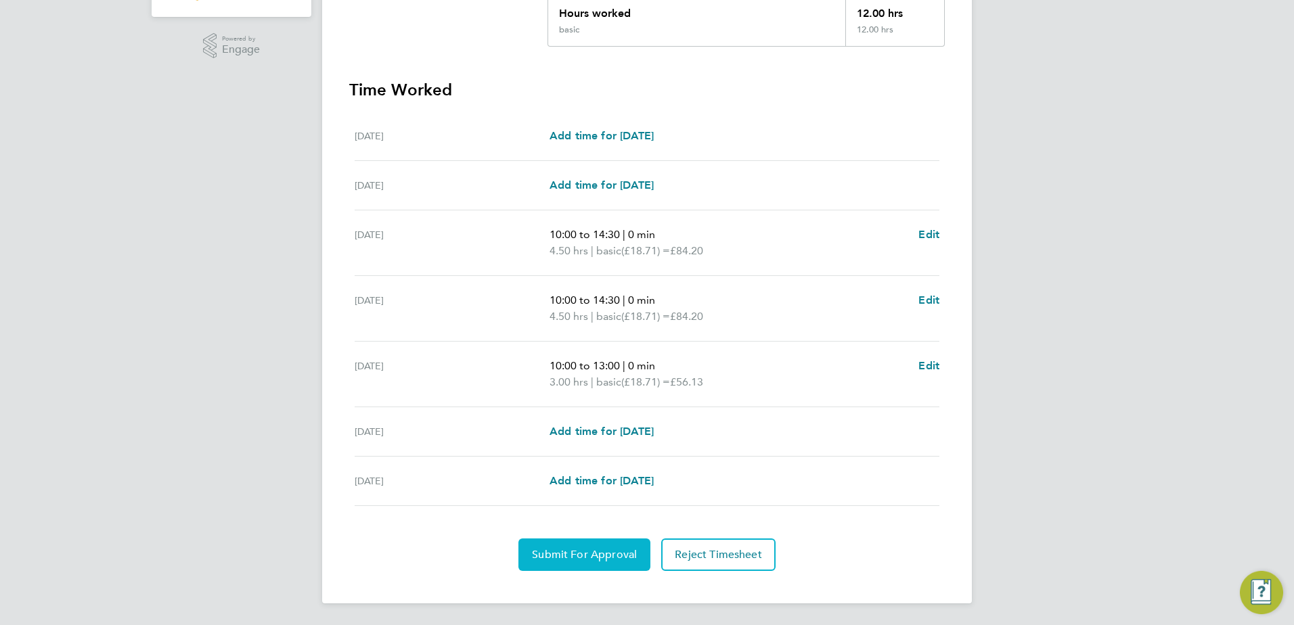
click at [589, 565] on button "Submit For Approval" at bounding box center [584, 555] width 132 height 32
click at [595, 568] on button "Approve Timesheet" at bounding box center [584, 555] width 127 height 32
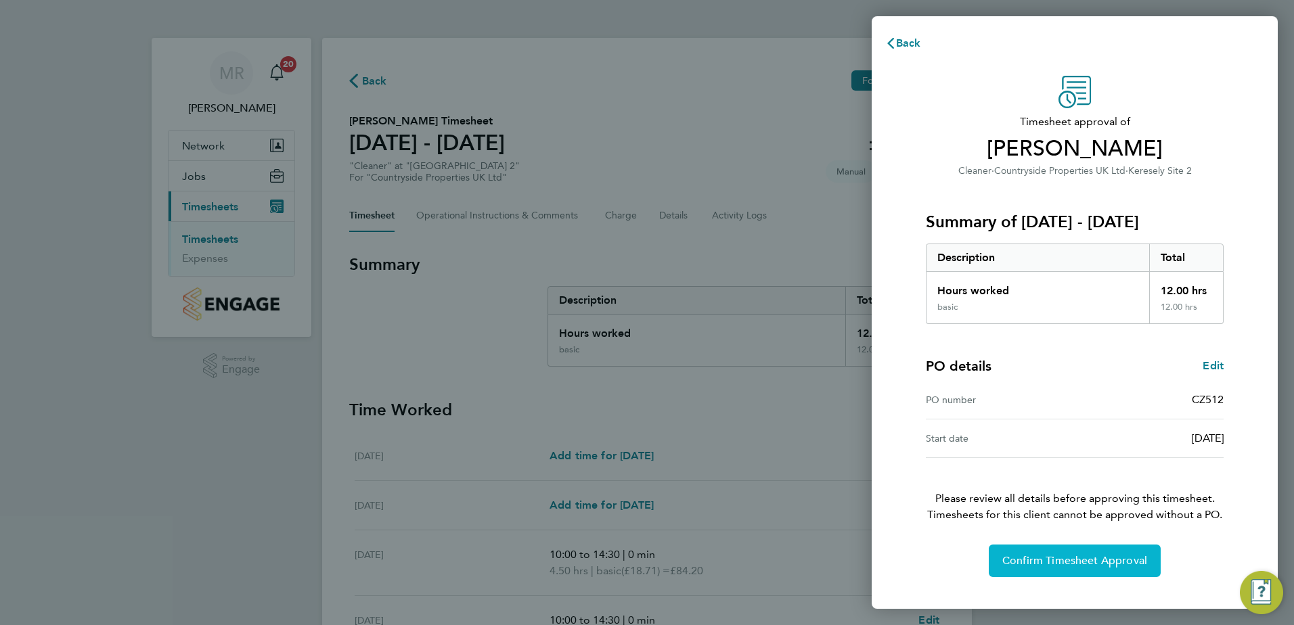
click at [1028, 568] on button "Confirm Timesheet Approval" at bounding box center [1074, 561] width 172 height 32
click at [1072, 555] on span "Confirm Timesheet Approval" at bounding box center [1074, 561] width 145 height 14
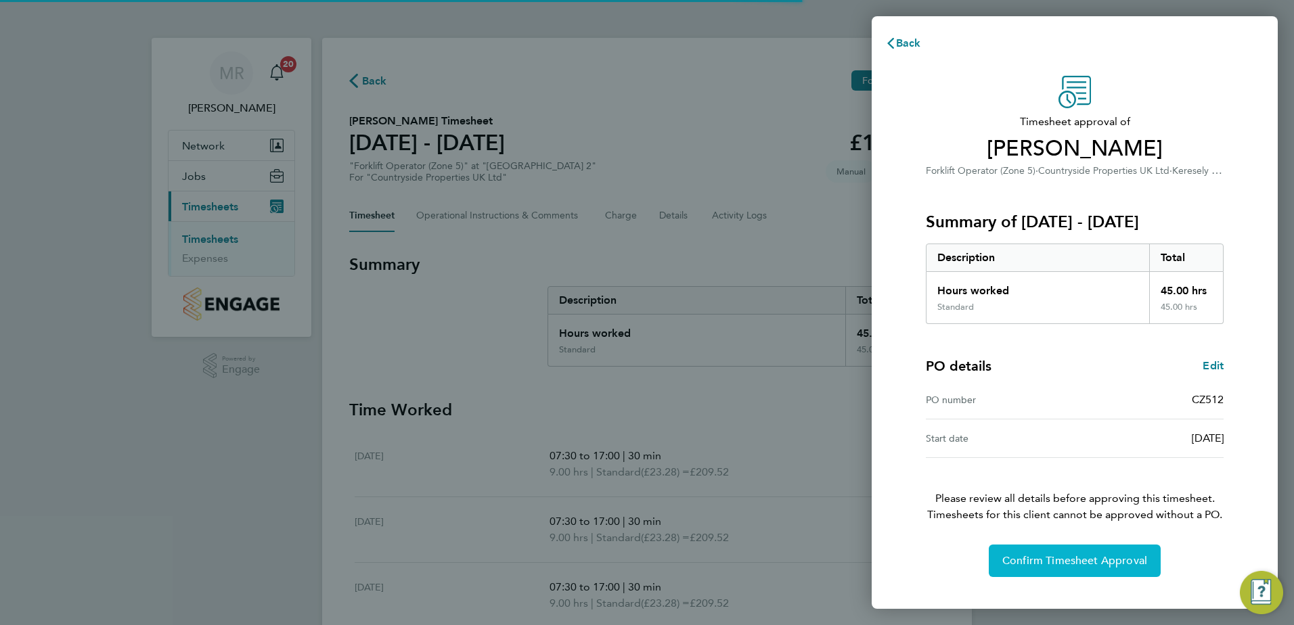
click at [1079, 570] on button "Confirm Timesheet Approval" at bounding box center [1074, 561] width 172 height 32
